Goal: Task Accomplishment & Management: Manage account settings

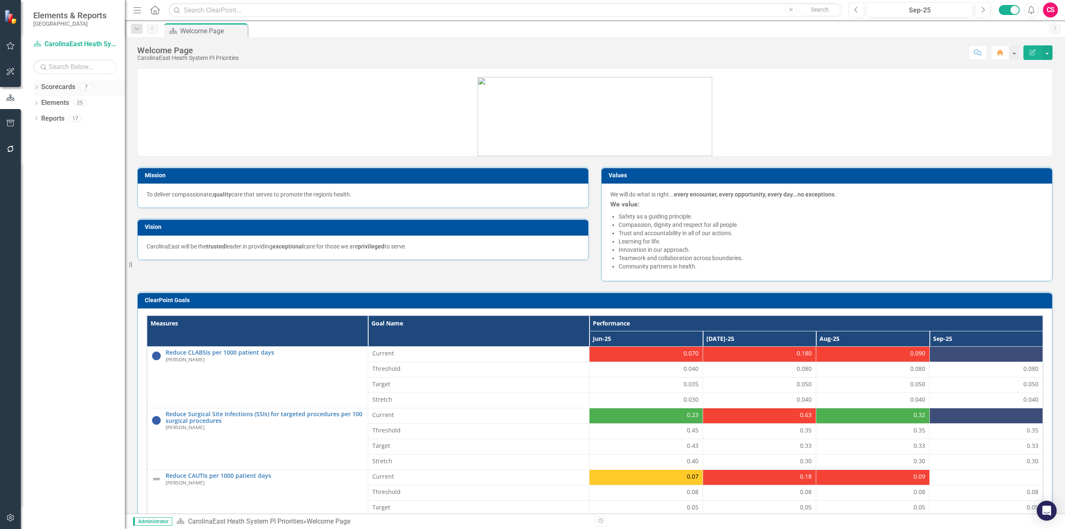
click at [37, 89] on icon "Dropdown" at bounding box center [36, 88] width 6 height 5
click at [43, 103] on icon "Dropdown" at bounding box center [40, 102] width 6 height 5
click at [12, 520] on icon "button" at bounding box center [10, 517] width 7 height 7
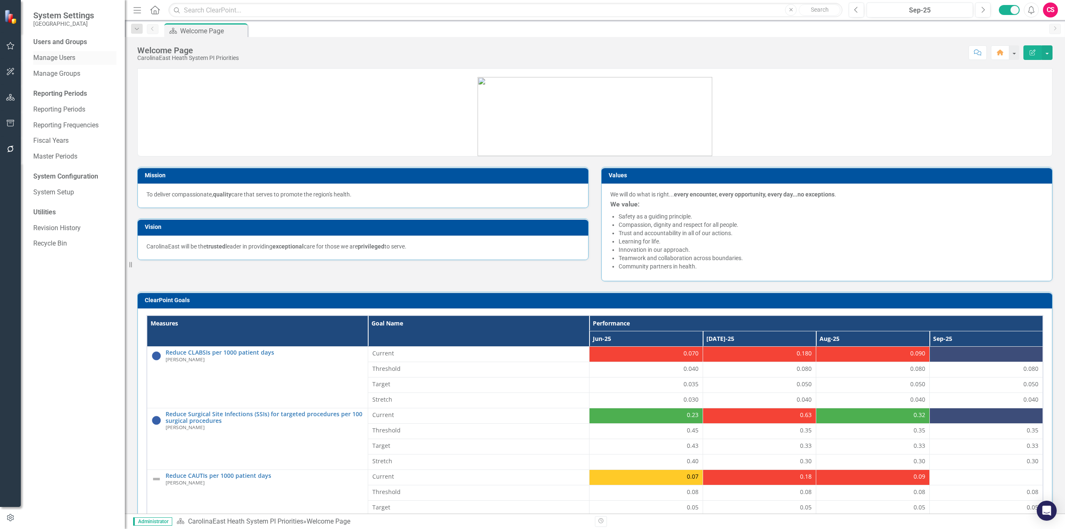
click at [64, 55] on link "Manage Users" at bounding box center [74, 58] width 83 height 10
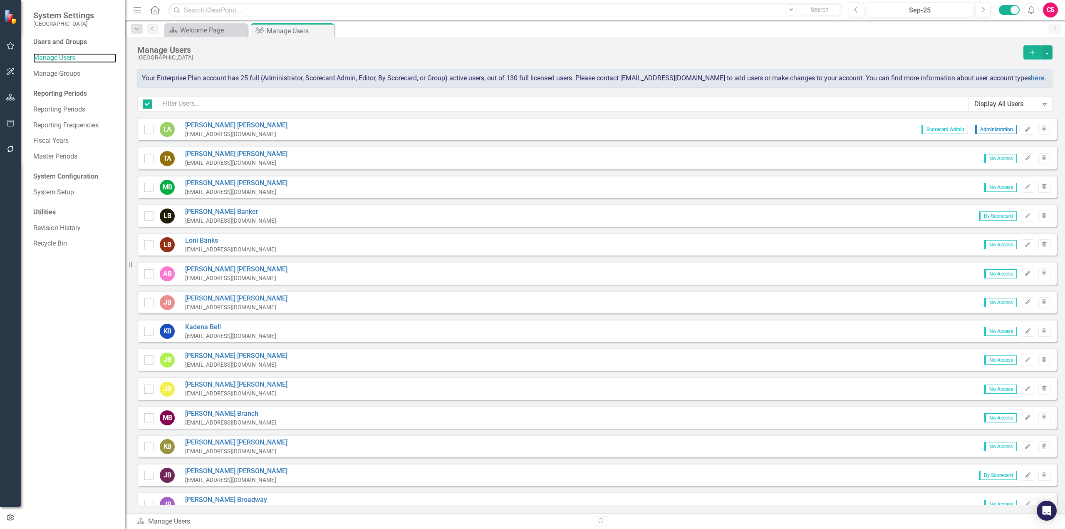
checkbox input "false"
click at [404, 100] on input "text" at bounding box center [563, 103] width 812 height 15
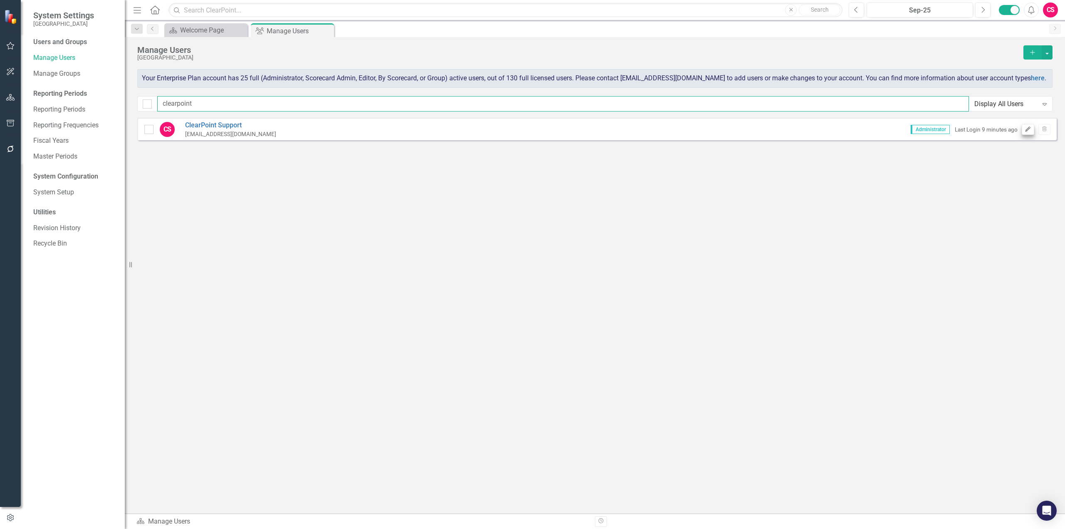
type input "clearpoint"
click at [1030, 130] on icon "Edit" at bounding box center [1028, 129] width 6 height 5
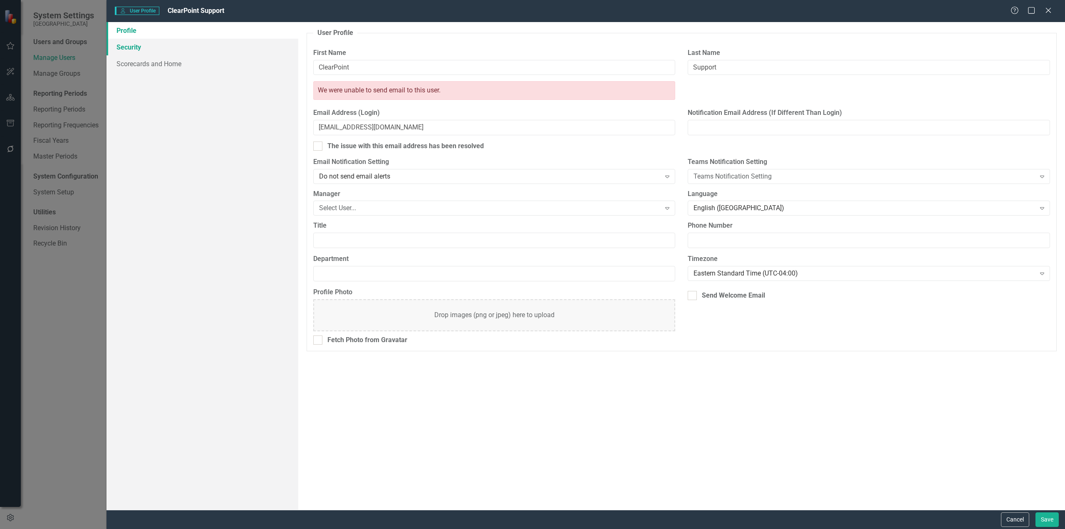
click at [152, 39] on link "Security" at bounding box center [203, 47] width 192 height 17
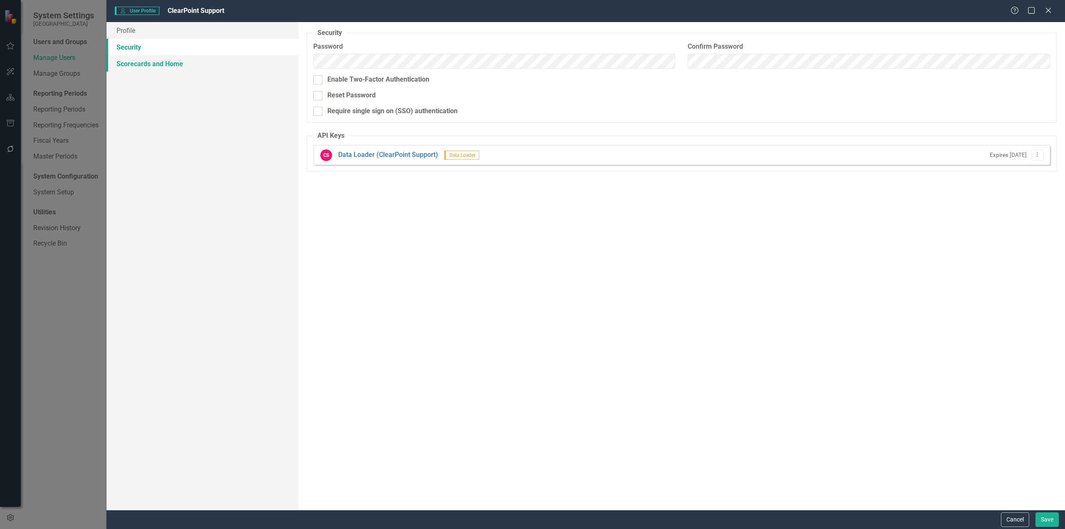
click at [149, 63] on link "Scorecards and Home" at bounding box center [203, 63] width 192 height 17
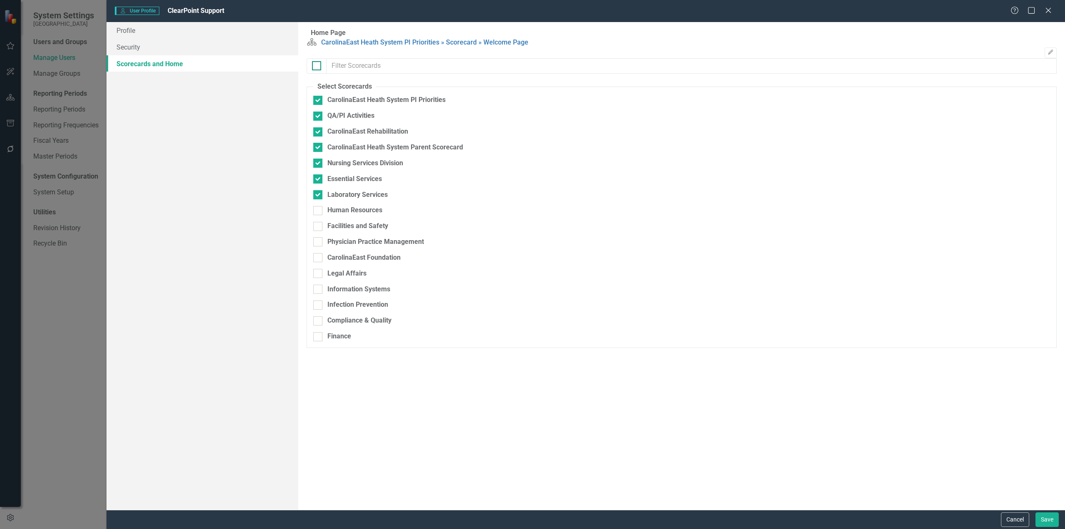
click at [317, 70] on div at bounding box center [316, 65] width 9 height 9
click at [317, 67] on input "checkbox" at bounding box center [314, 63] width 5 height 5
checkbox input "true"
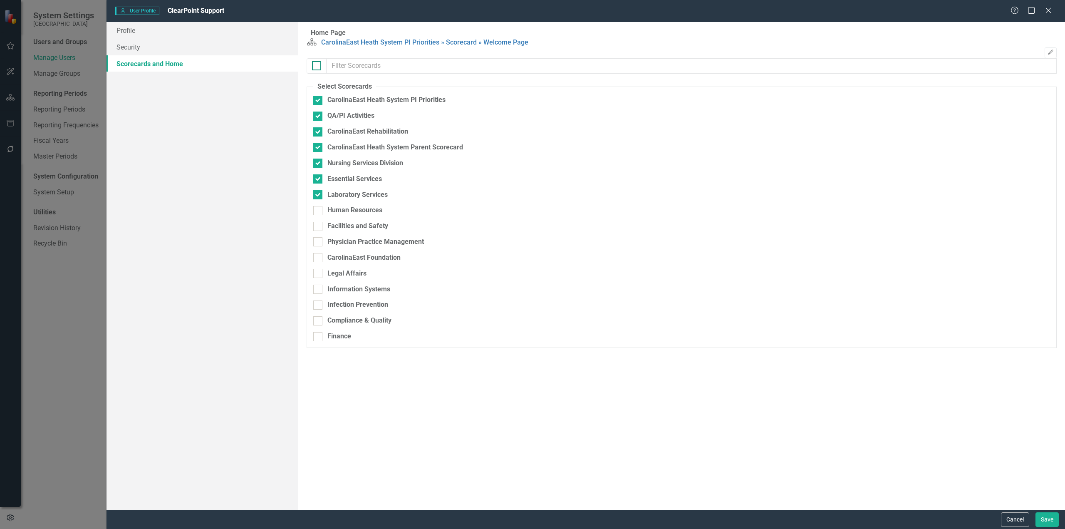
checkbox input "true"
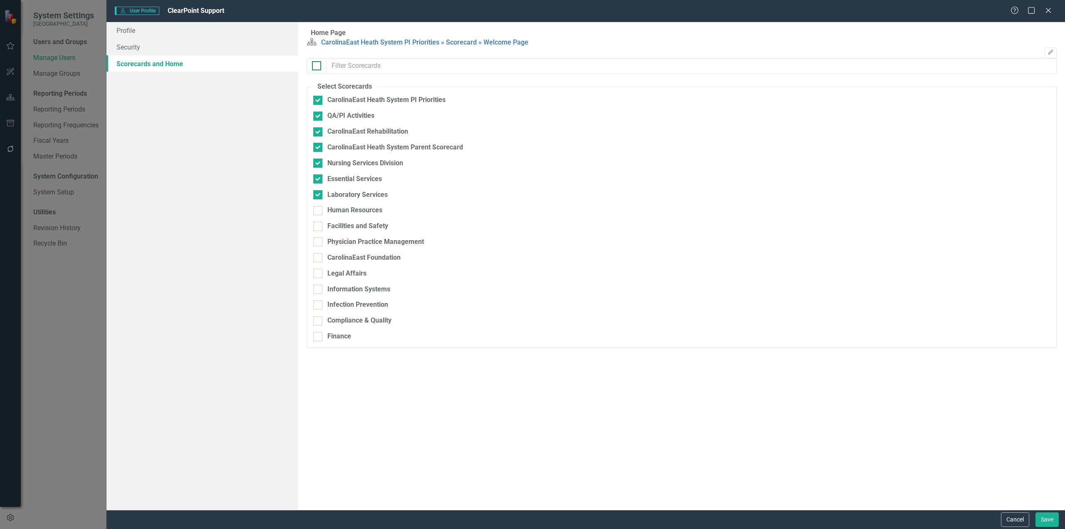
checkbox input "true"
click at [1047, 519] on button "Save" at bounding box center [1047, 519] width 23 height 15
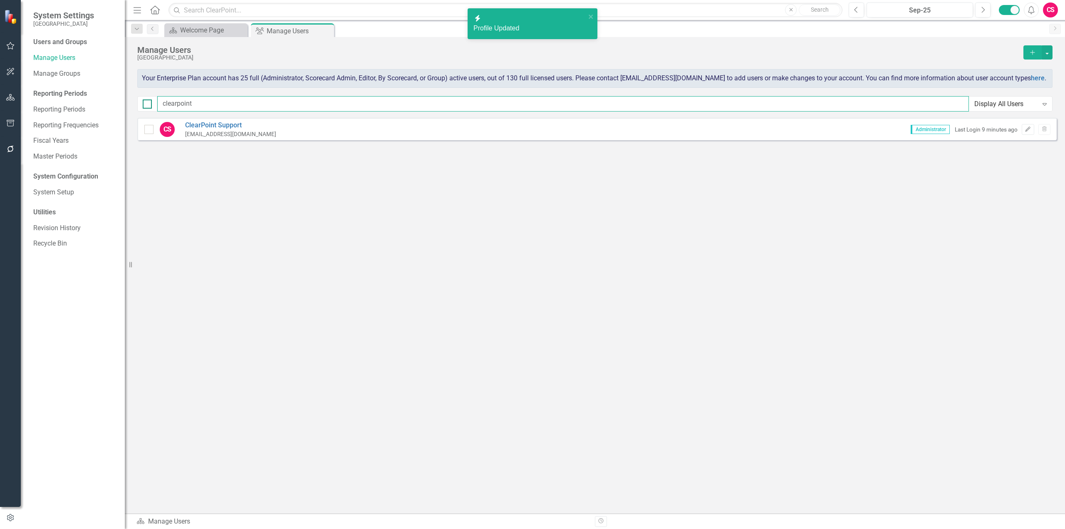
drag, startPoint x: 238, startPoint y: 103, endPoint x: 145, endPoint y: 108, distance: 92.9
click at [145, 108] on div "clearpoint Display All Users Expand" at bounding box center [594, 103] width 915 height 15
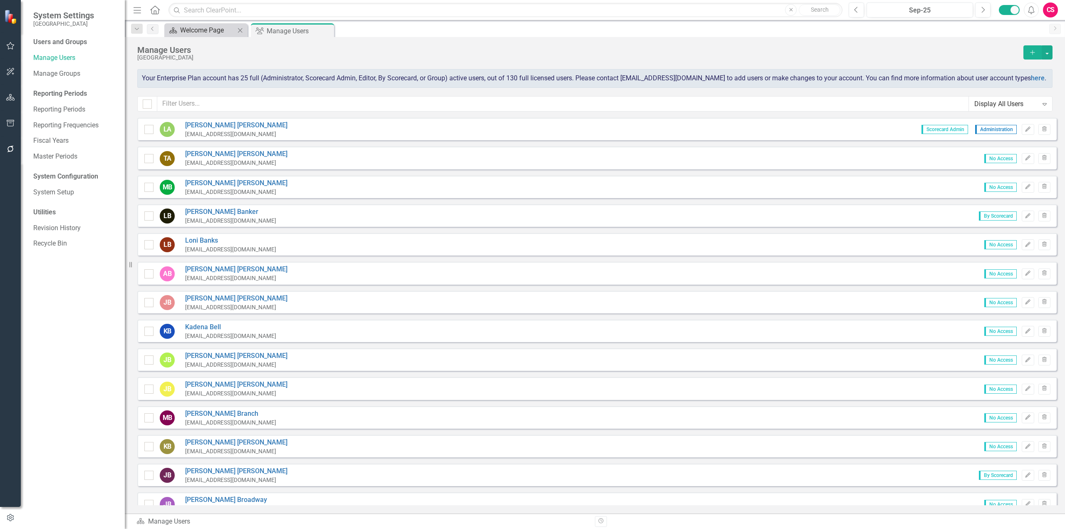
click at [207, 31] on div "Welcome Page" at bounding box center [207, 30] width 55 height 10
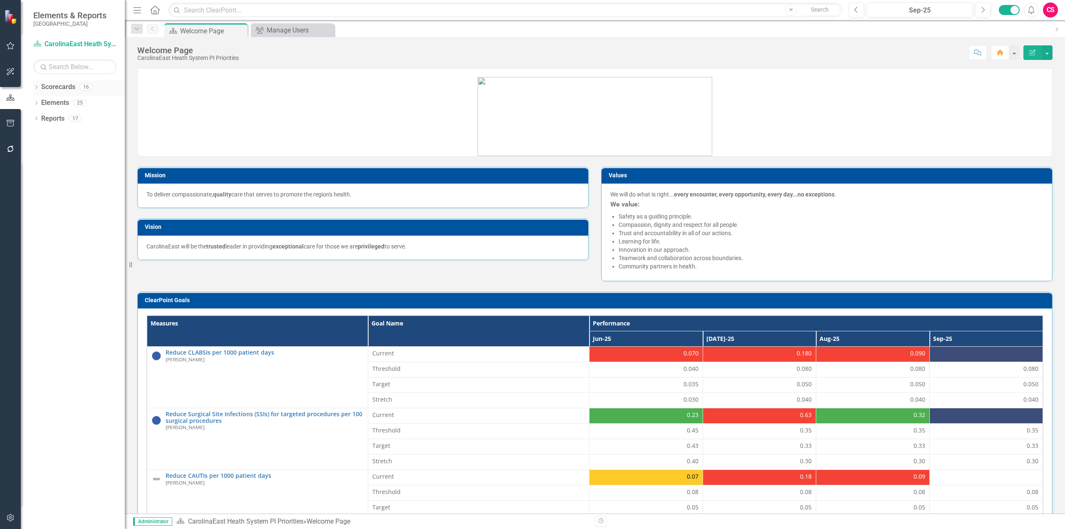
click at [35, 88] on icon "Dropdown" at bounding box center [36, 88] width 6 height 5
click at [43, 102] on icon "Dropdown" at bounding box center [40, 102] width 6 height 5
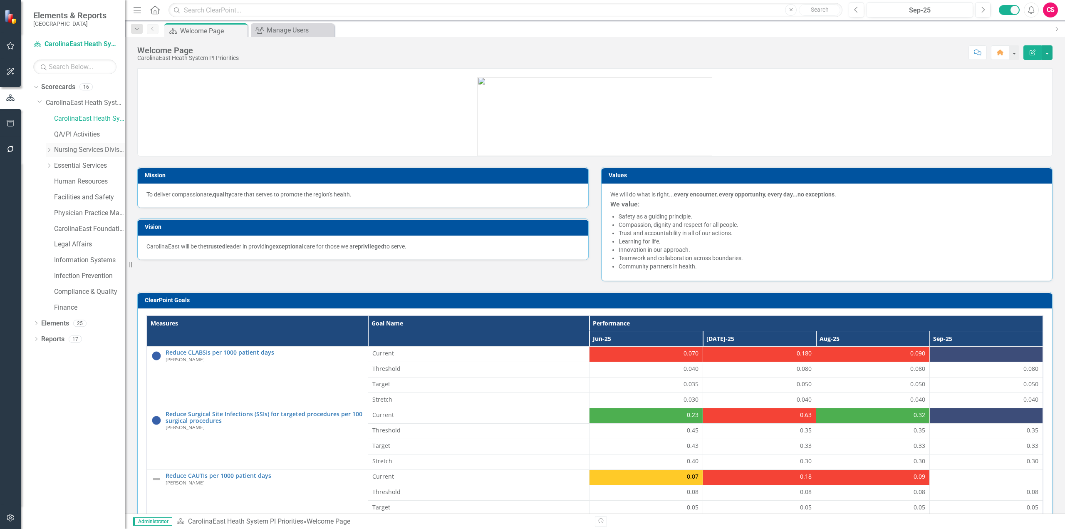
click at [47, 151] on icon "Dropdown" at bounding box center [49, 149] width 6 height 5
click at [58, 86] on link "Scorecards" at bounding box center [58, 87] width 34 height 10
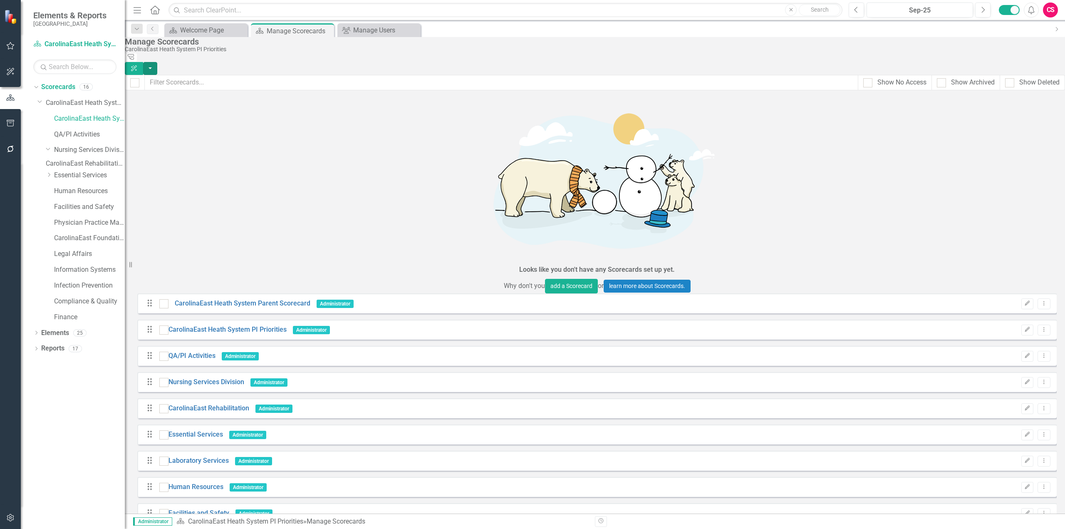
click at [157, 62] on button "button" at bounding box center [150, 68] width 14 height 13
click at [1013, 95] on link "Add Multiple Add Multiple" at bounding box center [1009, 99] width 86 height 15
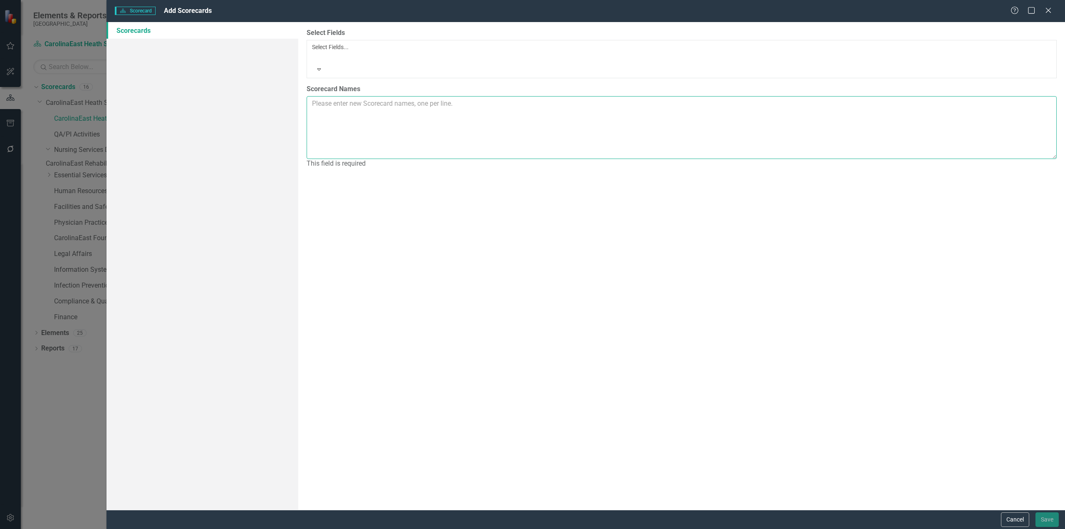
click at [337, 96] on textarea "Scorecard Names" at bounding box center [682, 127] width 750 height 63
click at [346, 96] on textarea "Scorecard" at bounding box center [682, 127] width 750 height 63
paste textarea "Scorecard"
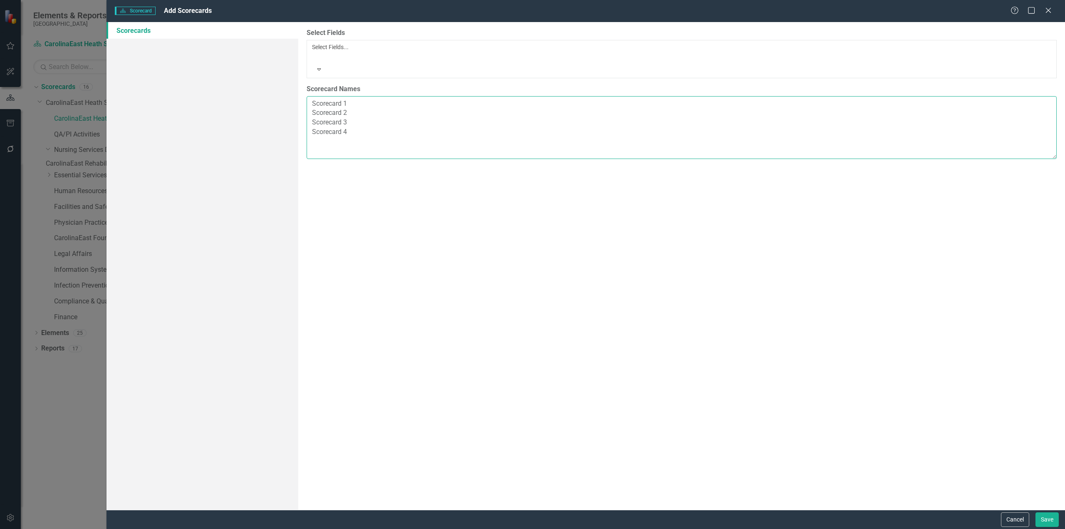
paste textarea "Scorecard"
type textarea "Scorecard 1 Scorecard 2 Scorecard 3 Scorecard 4 Scorecard 5"
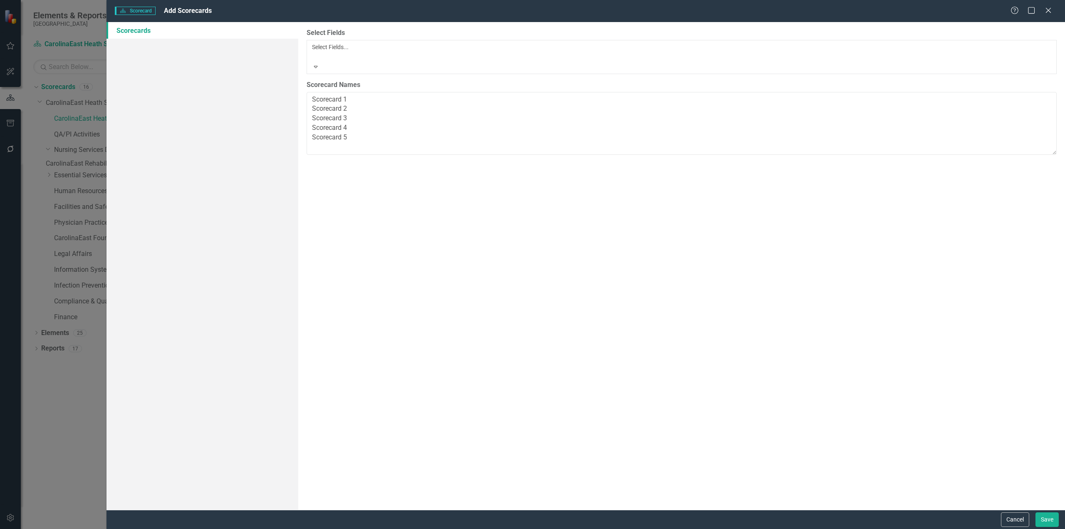
click at [314, 52] on div at bounding box center [313, 57] width 1 height 10
click at [340, 183] on div "Select Scorecard..." at bounding box center [677, 188] width 730 height 10
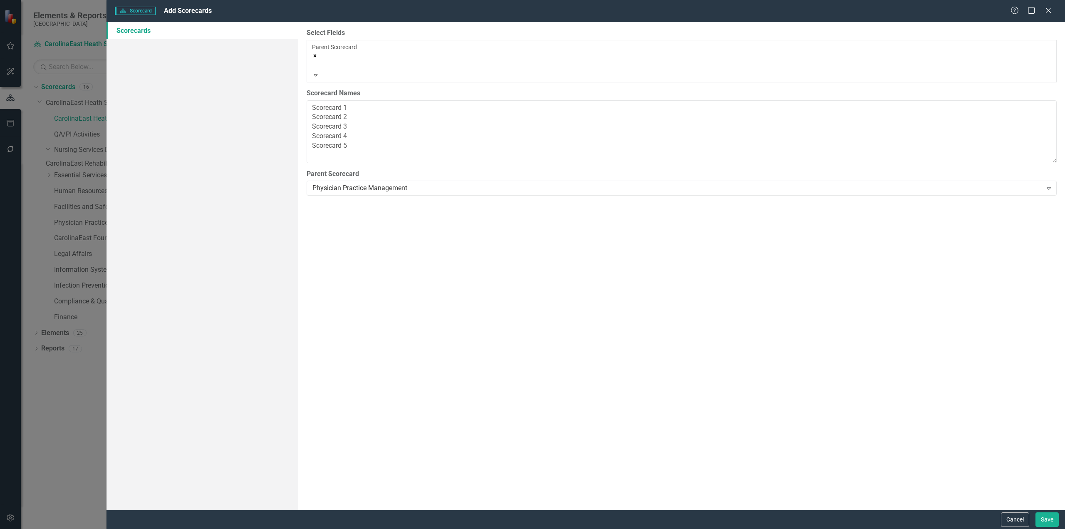
click at [314, 60] on div at bounding box center [313, 65] width 1 height 10
click at [372, 29] on label "Select Fields" at bounding box center [682, 33] width 750 height 10
click at [1018, 519] on button "Cancel" at bounding box center [1015, 519] width 28 height 15
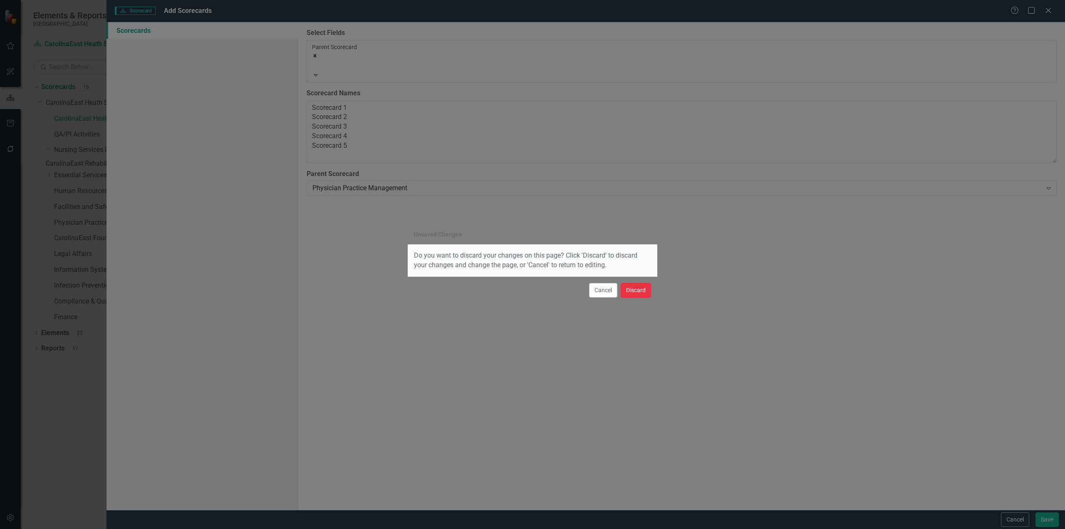
click at [629, 289] on button "Discard" at bounding box center [636, 290] width 30 height 15
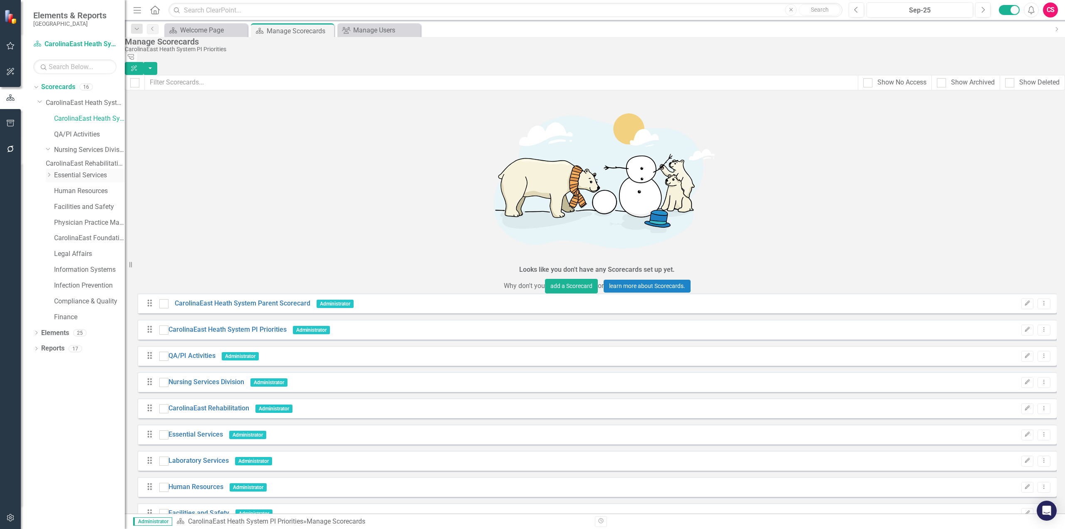
click at [50, 177] on icon "Dropdown" at bounding box center [49, 174] width 6 height 5
